Goal: Task Accomplishment & Management: Complete application form

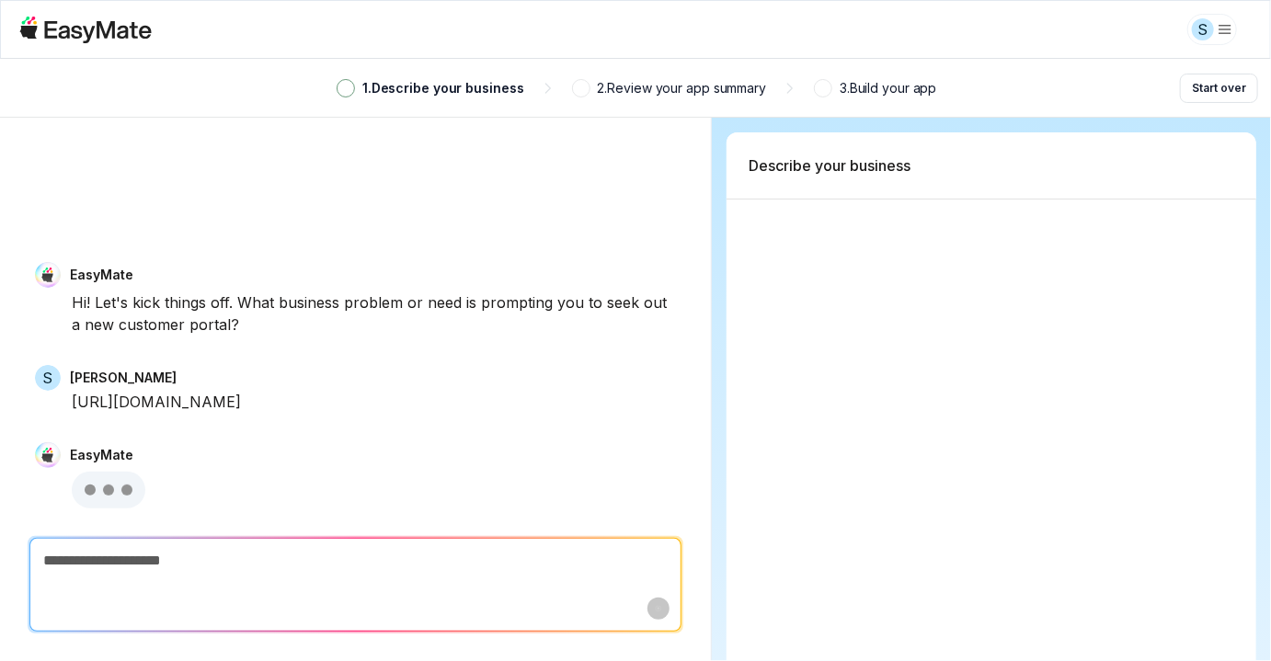
click at [1224, 30] on html "S 1 . Describe your business 2 . Review your app summary 3 . Build your app Sta…" at bounding box center [635, 330] width 1271 height 661
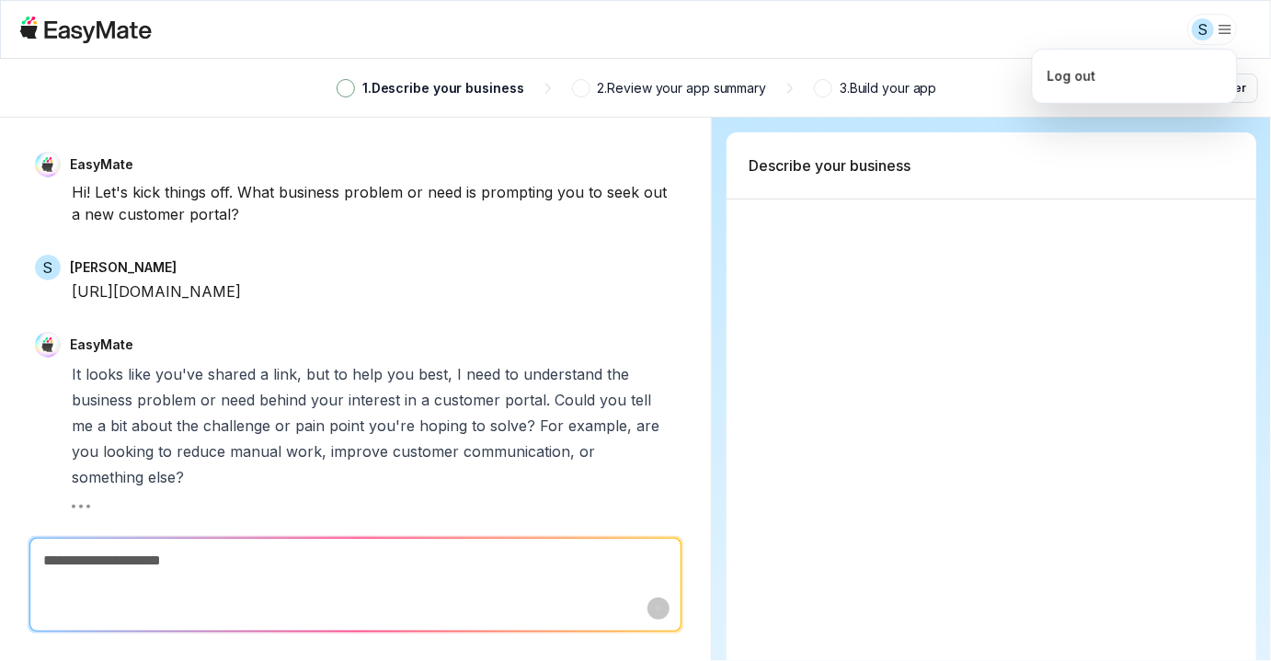
type textarea "*"
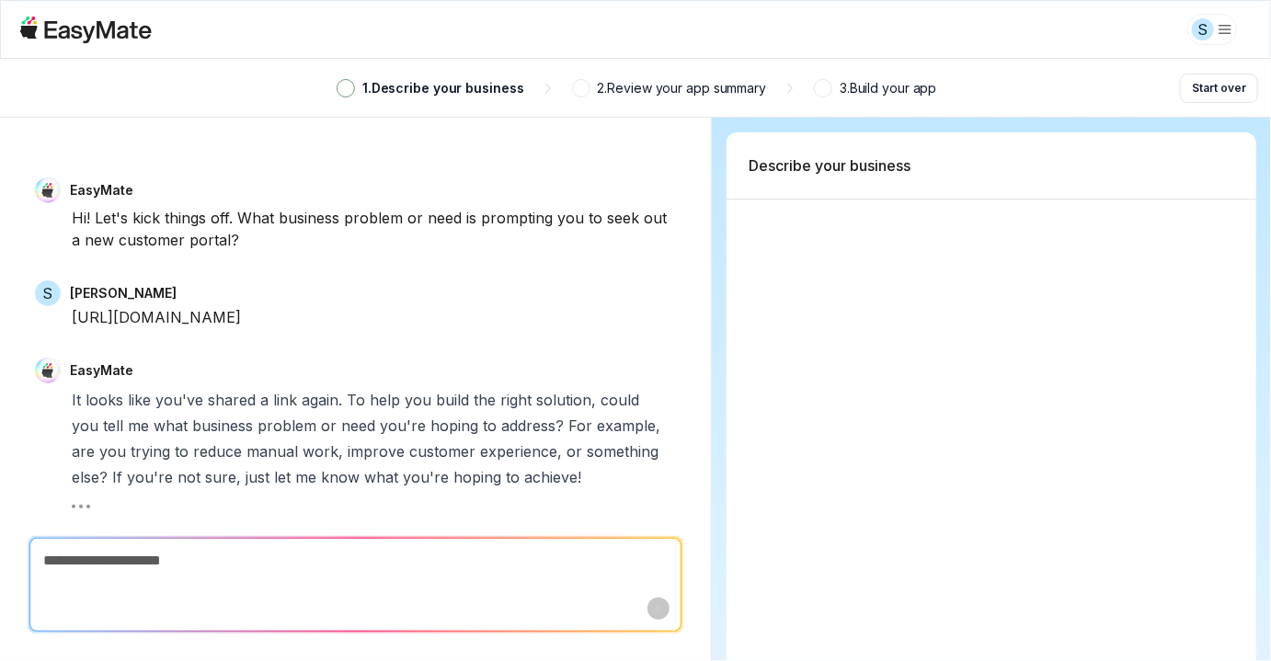
type textarea "*"
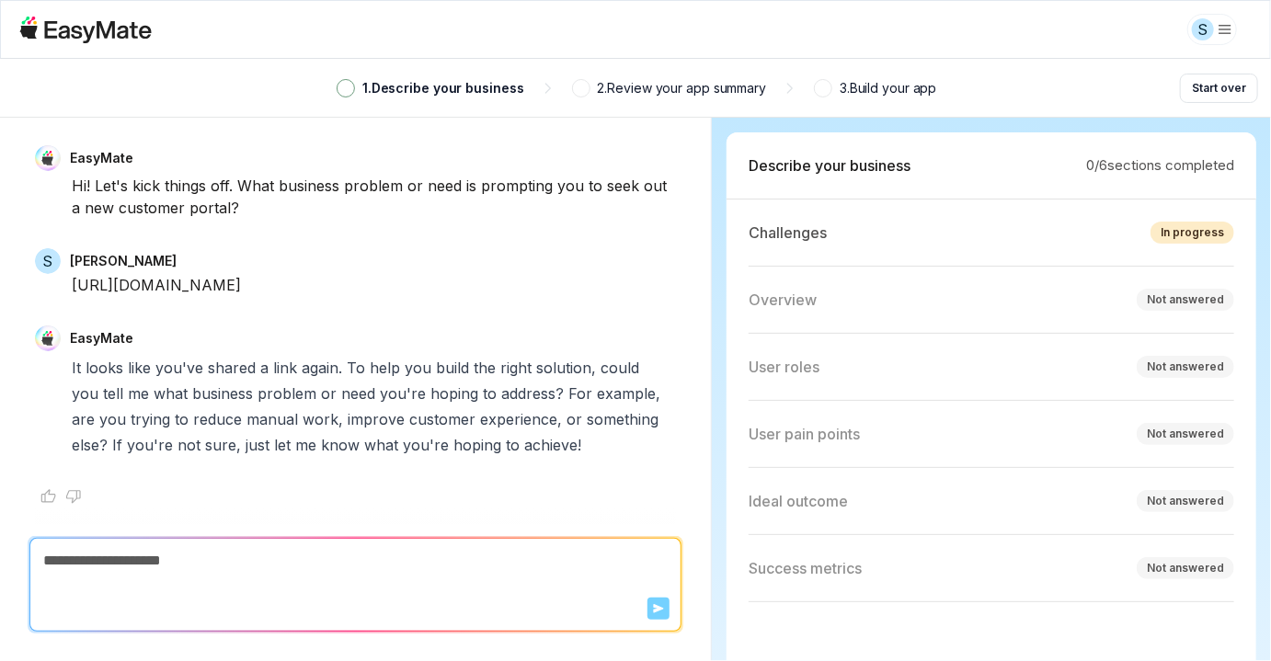
click at [968, 28] on div "S" at bounding box center [635, 29] width 1232 height 39
click at [1131, 40] on div "S" at bounding box center [635, 29] width 1232 height 39
click at [992, 54] on div "S" at bounding box center [635, 29] width 1271 height 59
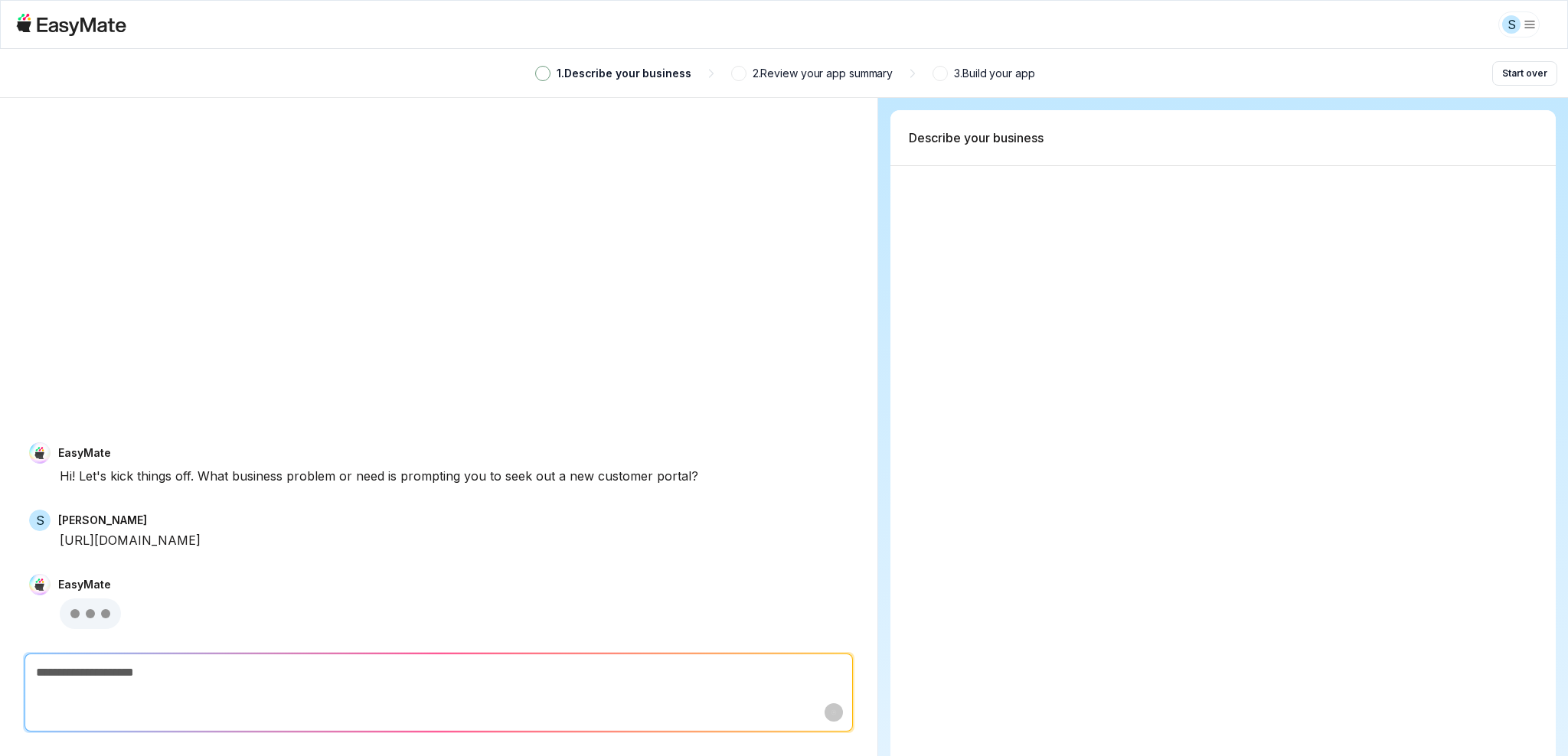
click at [1523, 33] on html "S 1 . Describe your business 2 . Review your app summary 3 . Build your app Sta…" at bounding box center [784, 378] width 1568 height 756
